Goal: Task Accomplishment & Management: Manage account settings

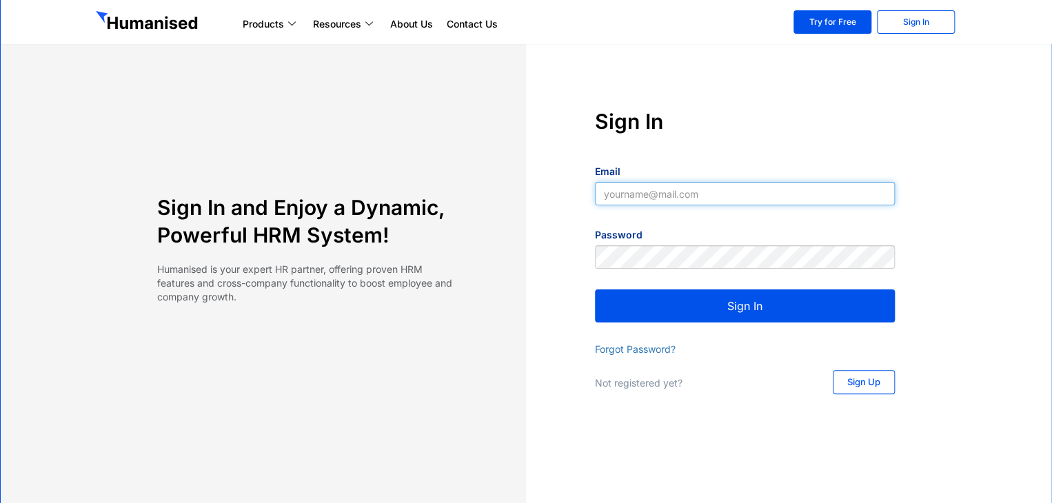
click at [627, 194] on input "Email" at bounding box center [745, 193] width 300 height 23
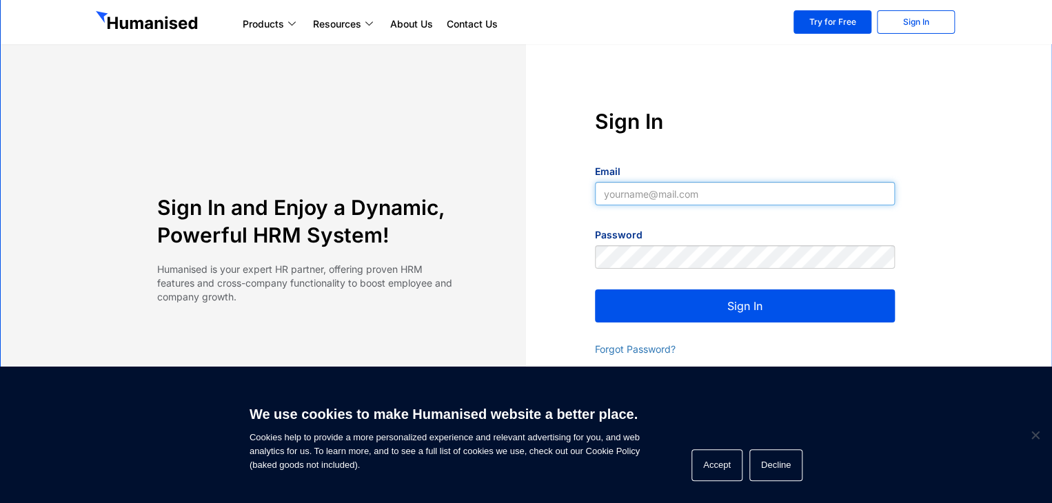
type input "[EMAIL_ADDRESS][DOMAIN_NAME]"
click at [781, 309] on button "Sign In" at bounding box center [745, 306] width 300 height 33
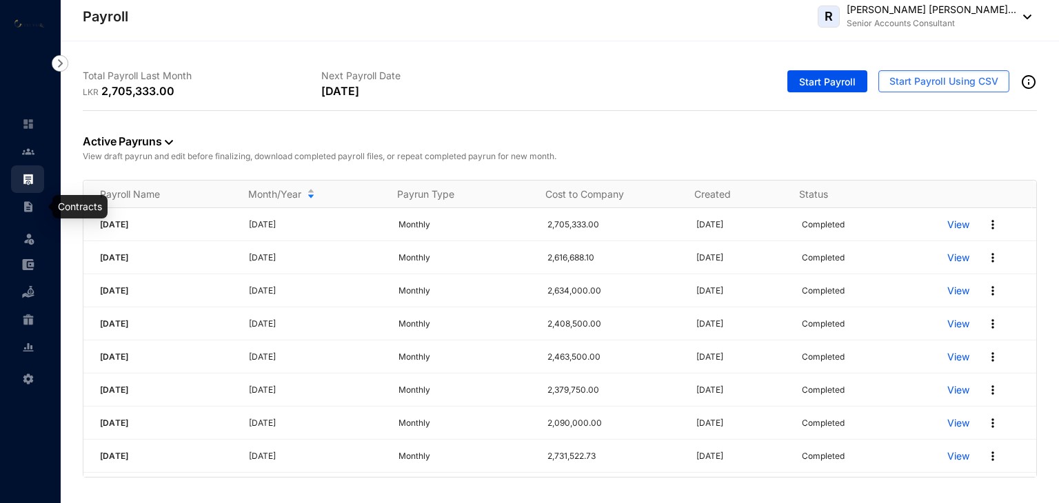
click at [36, 208] on link at bounding box center [39, 207] width 34 height 14
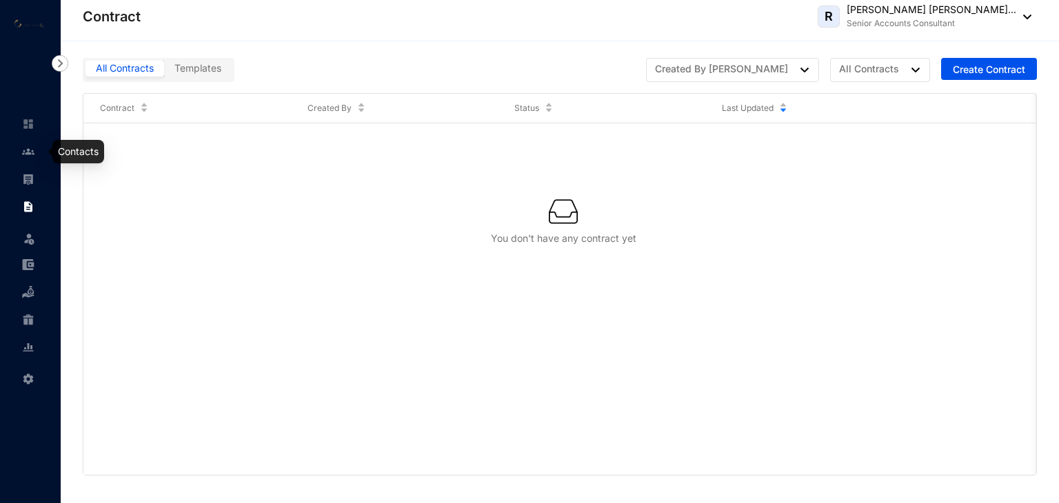
click at [26, 152] on img at bounding box center [28, 151] width 12 height 12
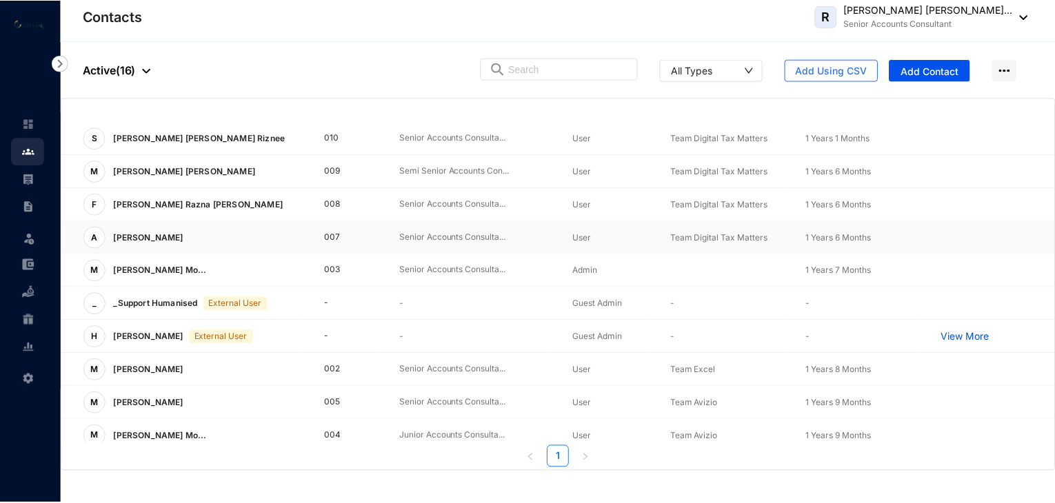
scroll to position [138, 0]
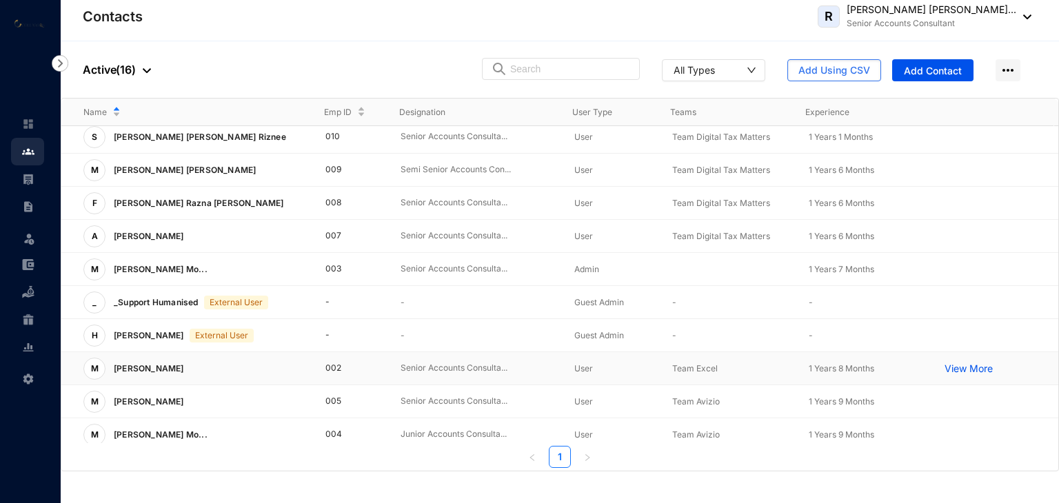
click at [190, 363] on p "[PERSON_NAME]" at bounding box center [147, 369] width 84 height 22
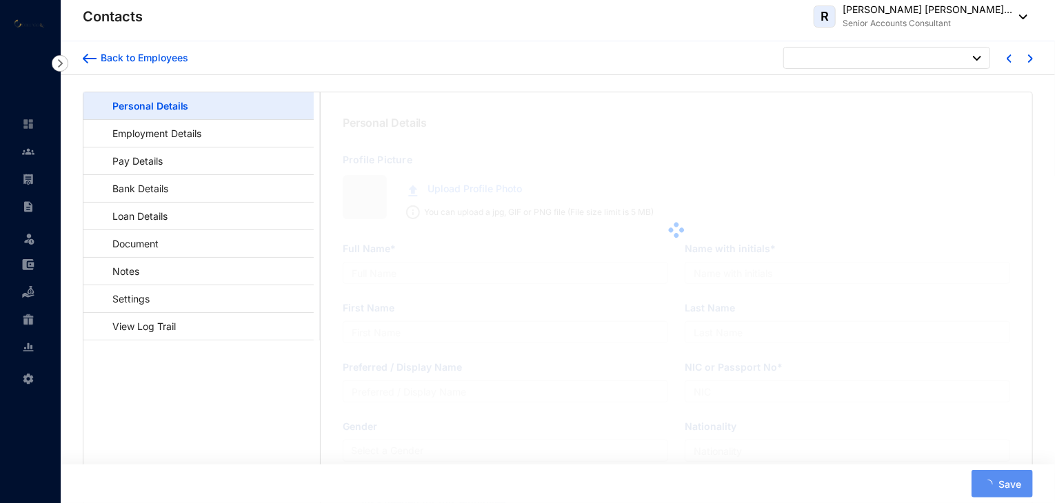
type input "[PERSON_NAME]"
type input "M F M Firzan"
type input "Firzan"
type input "931904019V"
type input "Sri Lankan"
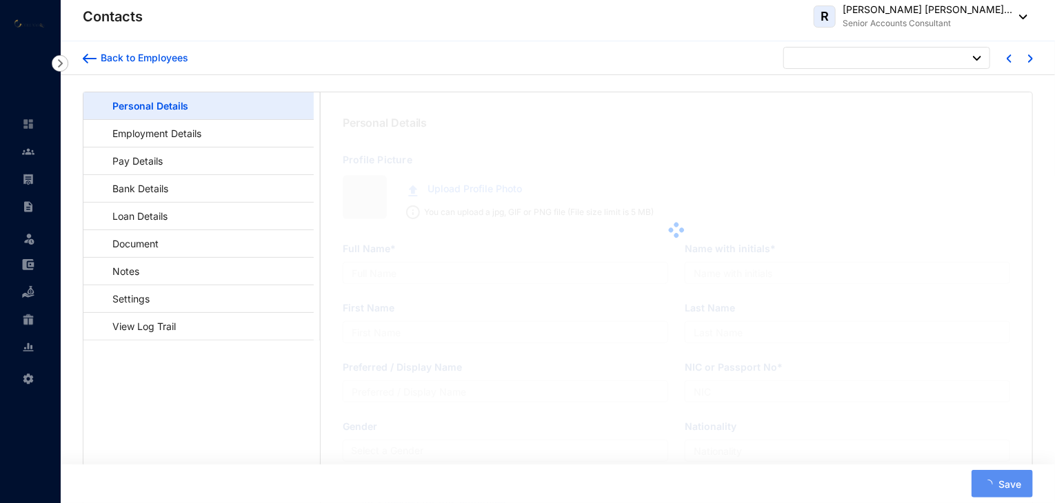
type input "0777782339"
type input "[STREET_ADDRESS][PERSON_NAME]."
type input "[PERSON_NAME]"
type input "Father"
type input "0777382558"
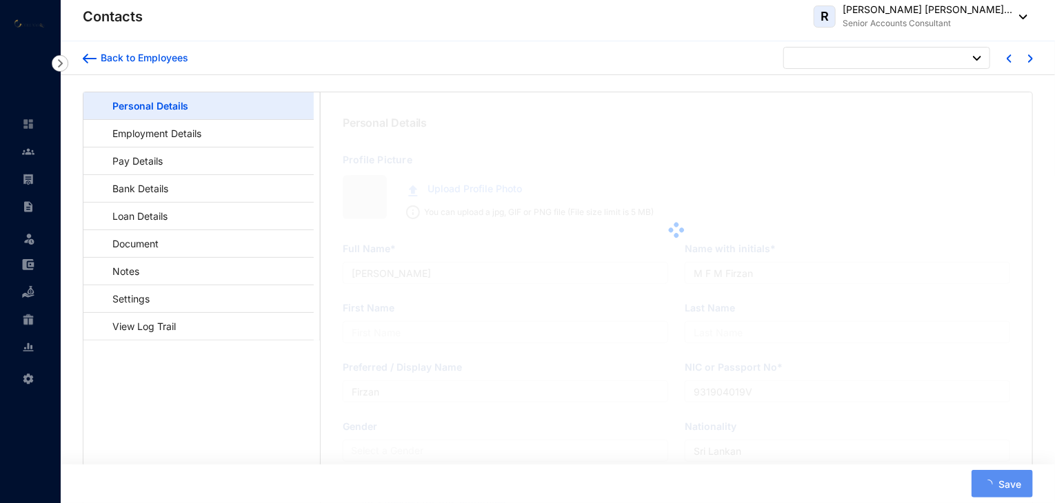
type input "[DATE]"
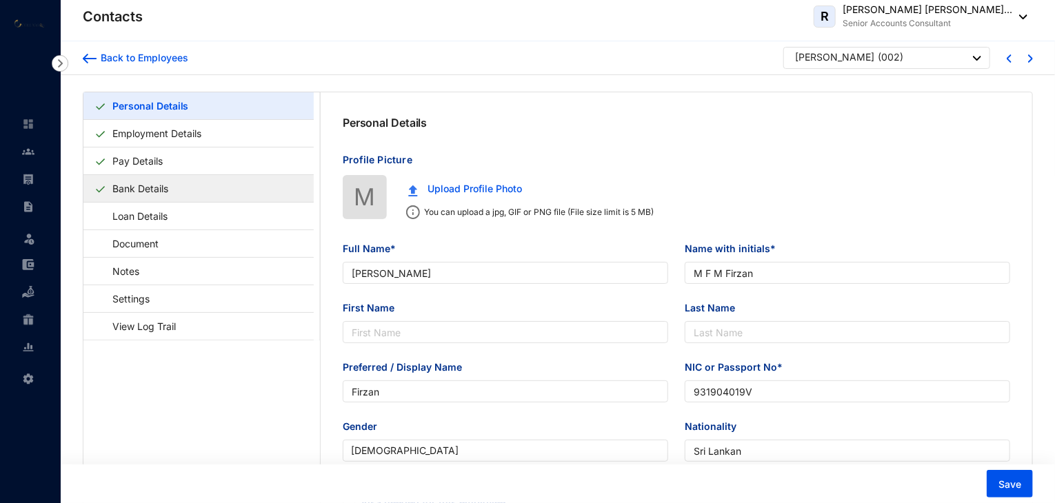
click at [170, 188] on link "Bank Details" at bounding box center [140, 188] width 67 height 28
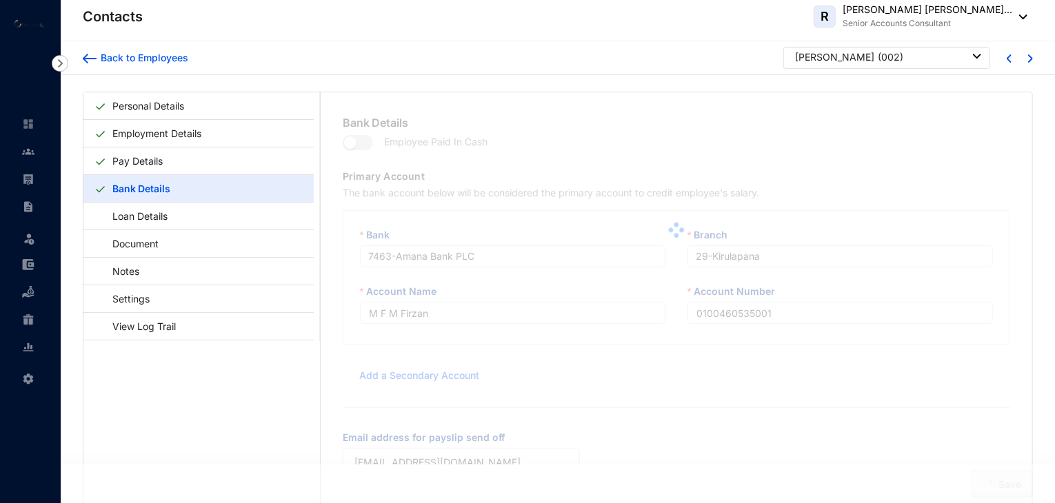
type input "M F M Firzan"
type input "0100460535001"
type input "[EMAIL_ADDRESS][DOMAIN_NAME]"
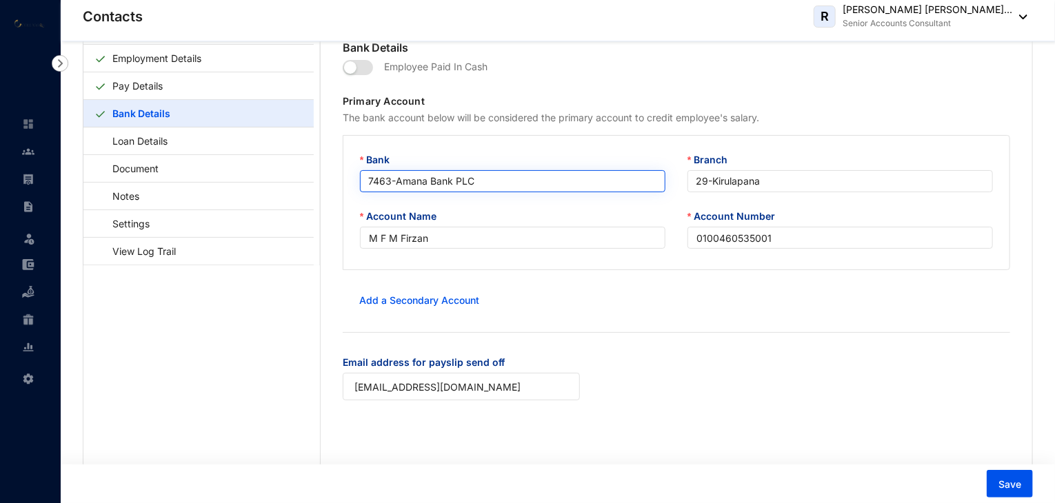
click at [489, 191] on div "7463 - Amana Bank PLC" at bounding box center [512, 181] width 305 height 22
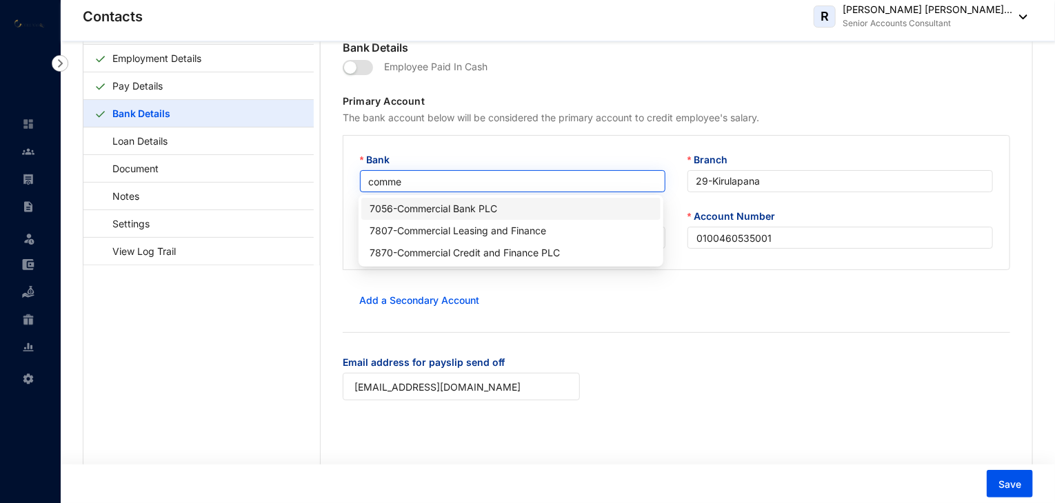
type input "commer"
click at [436, 202] on div "7056 - Commercial Bank PLC" at bounding box center [511, 208] width 282 height 15
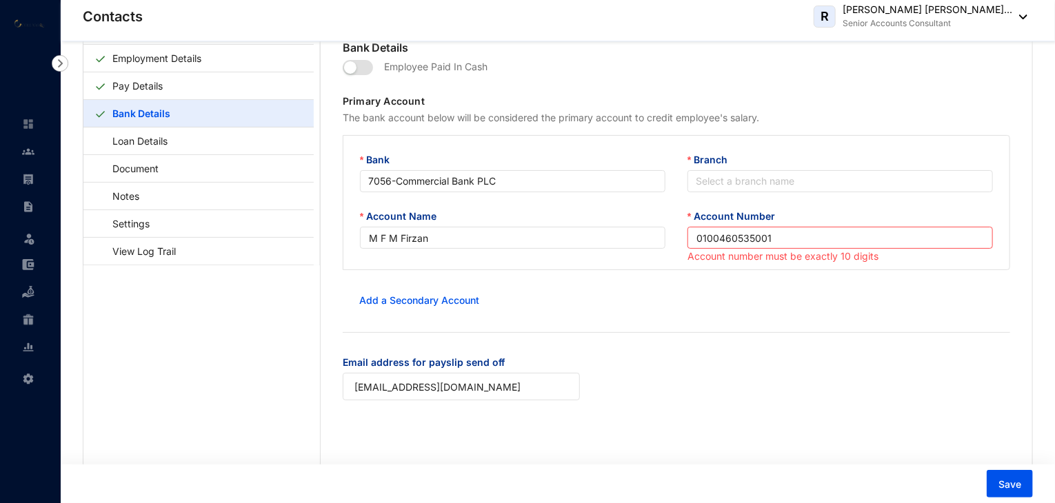
click at [749, 350] on form "Employee Paid In Cash Primary Account The bank account below will be considered…" at bounding box center [676, 236] width 667 height 361
click at [721, 183] on input "Branch" at bounding box center [840, 181] width 289 height 21
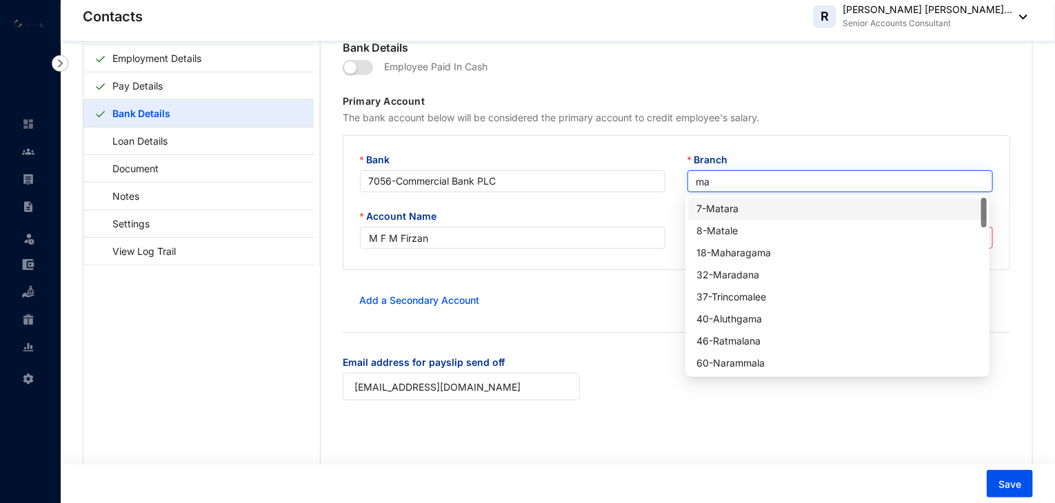
type input "mar"
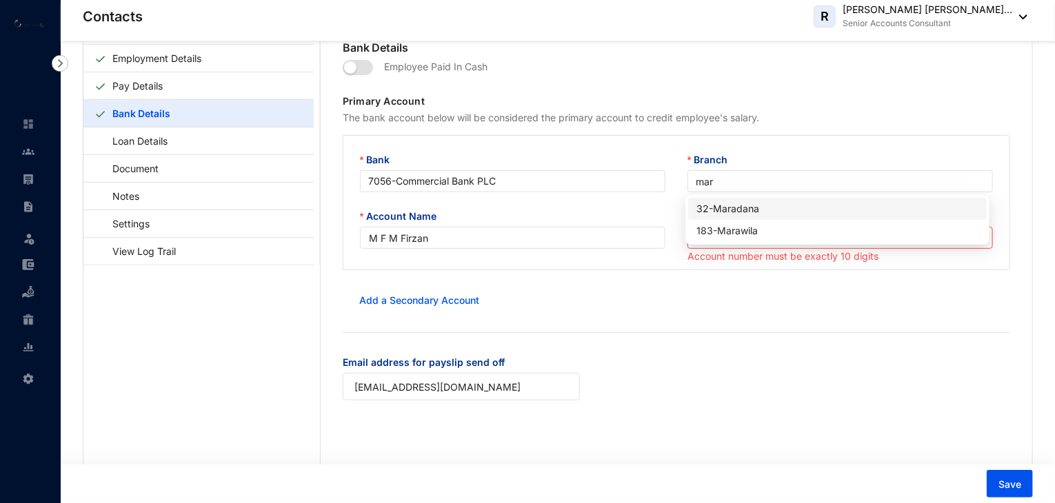
click at [772, 210] on div "32 - [GEOGRAPHIC_DATA]" at bounding box center [837, 208] width 282 height 15
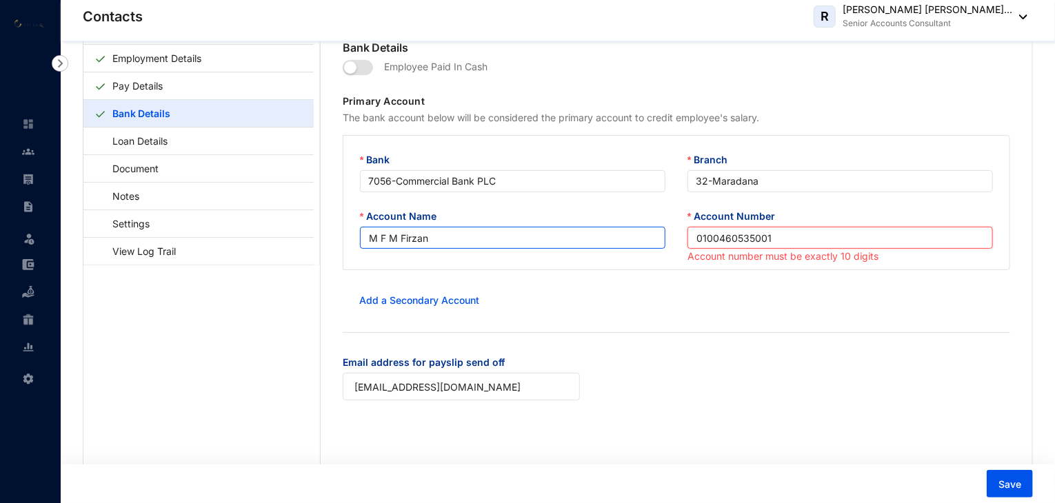
drag, startPoint x: 779, startPoint y: 246, endPoint x: 626, endPoint y: 240, distance: 153.2
click at [626, 240] on div "Account Name M F M Firzan Account Number 0100460535001 Account number must be e…" at bounding box center [676, 237] width 655 height 57
click at [689, 296] on div "Add a Secondary Account" at bounding box center [676, 301] width 667 height 28
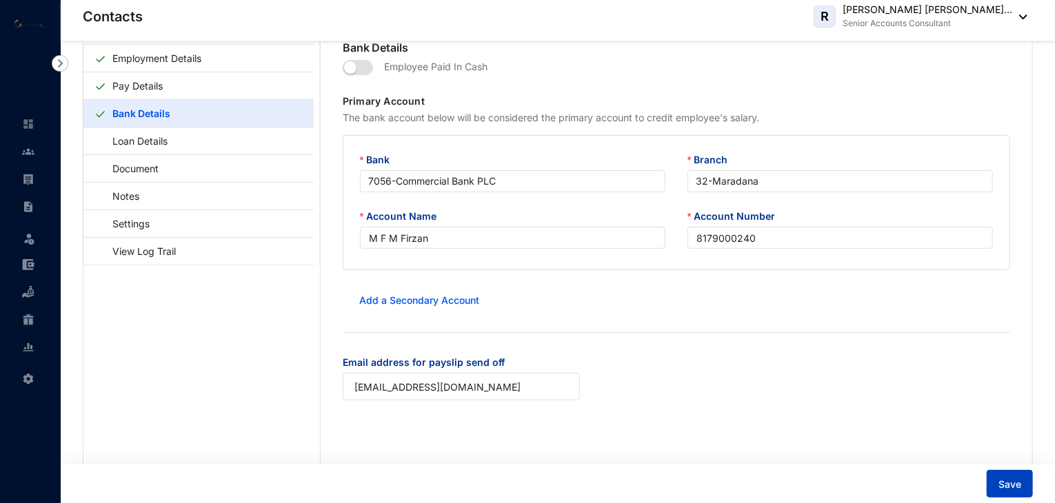
click at [1000, 476] on button "Save" at bounding box center [1009, 484] width 46 height 28
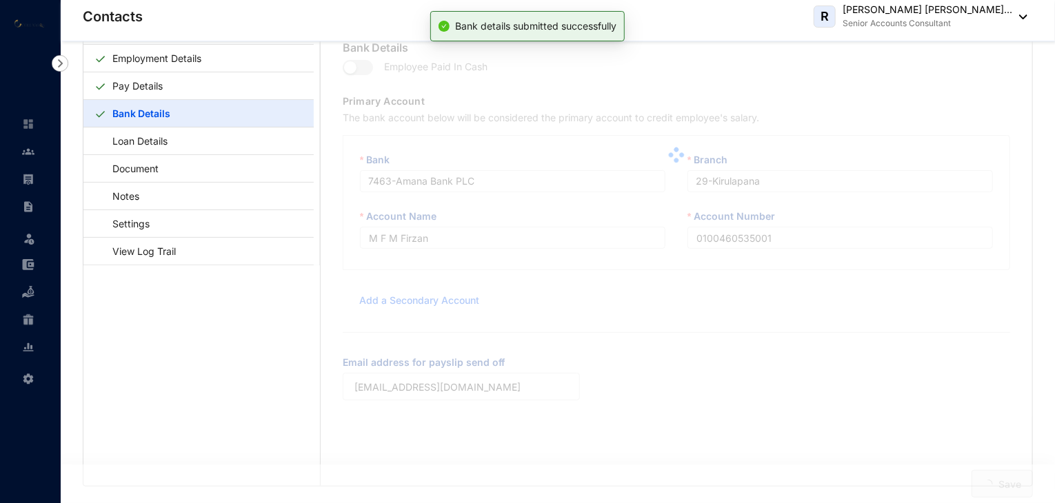
type input "8179000240"
